Goal: Complete application form

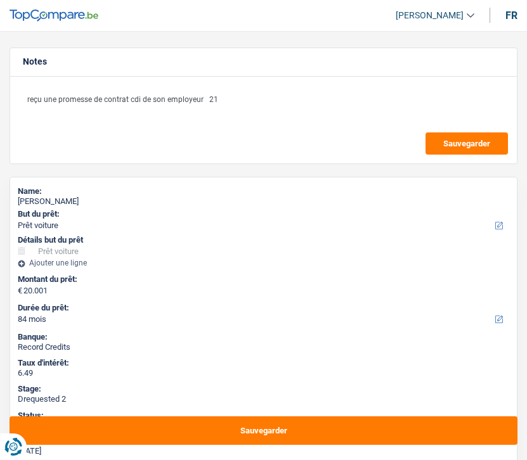
select select "car"
select select "84"
select select "60"
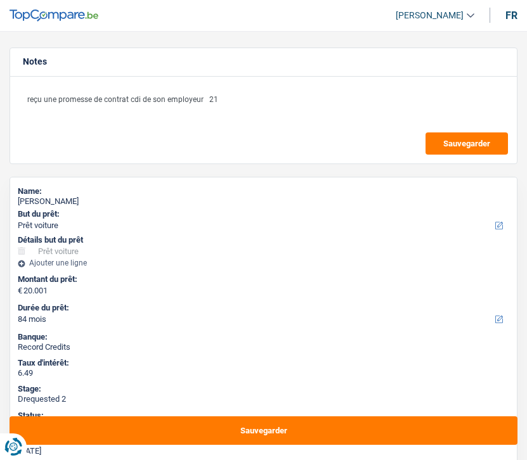
select select "car"
select select "yes"
select select "84"
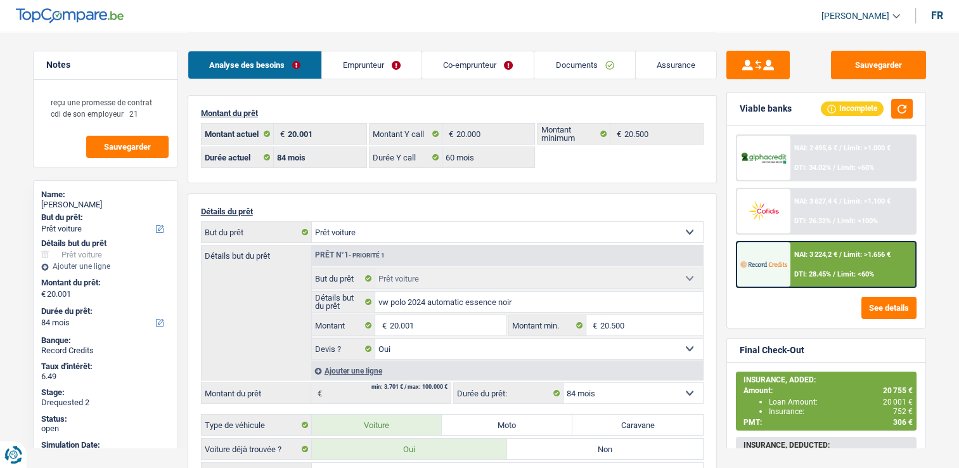
click at [356, 46] on div "Analyse des besoins Emprunteur Co-emprunteur Documents Assurance" at bounding box center [452, 59] width 529 height 54
click at [360, 69] on link "Emprunteur" at bounding box center [372, 64] width 100 height 27
